Goal: Task Accomplishment & Management: Manage account settings

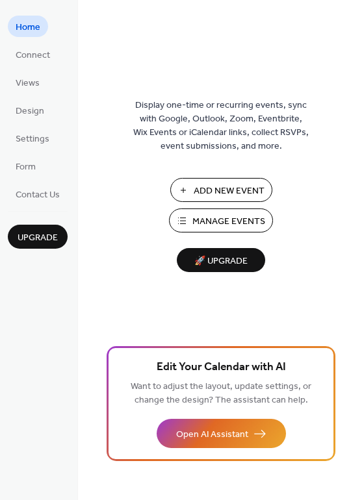
click at [232, 220] on span "Manage Events" at bounding box center [228, 222] width 73 height 14
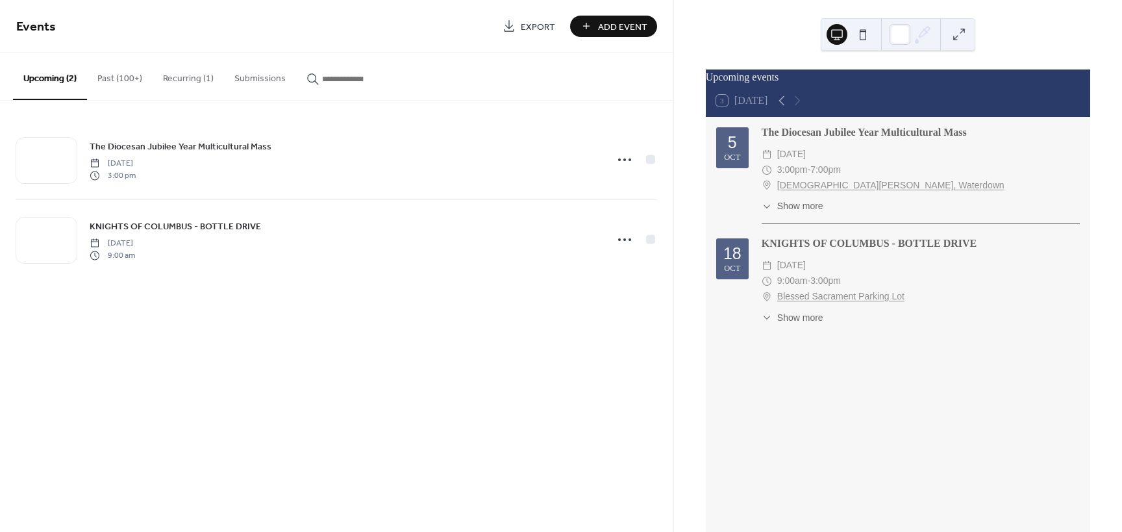
click at [794, 85] on div "Upcoming events" at bounding box center [898, 77] width 385 height 16
click at [123, 74] on button "Past (100+)" at bounding box center [120, 76] width 66 height 46
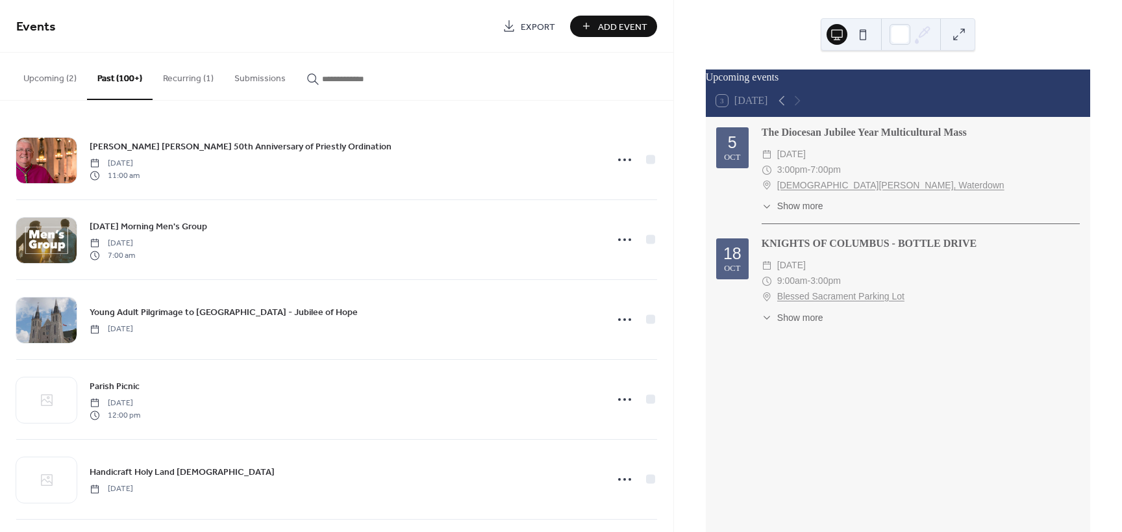
click at [777, 323] on span "Show more" at bounding box center [800, 318] width 46 height 14
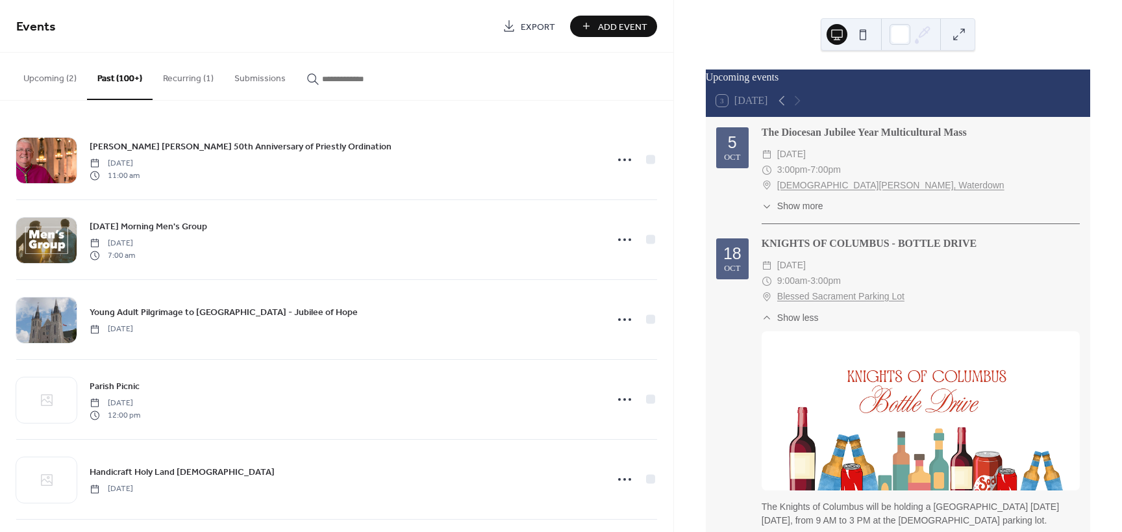
click at [789, 82] on div "Upcoming events" at bounding box center [898, 77] width 385 height 16
click at [53, 78] on button "Upcoming (2)" at bounding box center [50, 76] width 74 height 46
